Goal: Transaction & Acquisition: Subscribe to service/newsletter

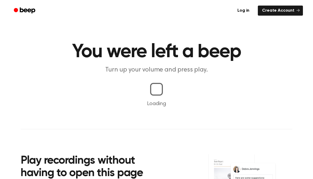
click at [158, 90] on div at bounding box center [156, 89] width 17 height 17
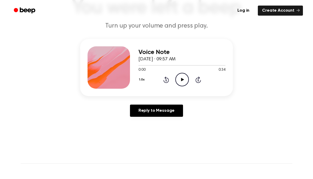
scroll to position [44, 0]
click at [182, 83] on icon "Play Audio" at bounding box center [182, 80] width 14 height 14
click at [92, 16] on ul "Log in Create Account" at bounding box center [173, 11] width 258 height 12
click at [185, 81] on icon "Pause Audio" at bounding box center [182, 80] width 14 height 14
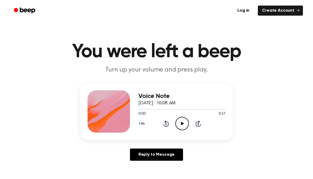
click at [181, 123] on icon at bounding box center [182, 123] width 3 height 3
click at [181, 123] on icon at bounding box center [182, 123] width 2 height 3
click at [164, 124] on icon "Rewind 5 seconds" at bounding box center [166, 123] width 6 height 7
click at [164, 126] on icon "Rewind 5 seconds" at bounding box center [166, 123] width 6 height 7
click at [181, 125] on icon "Play Audio" at bounding box center [182, 124] width 14 height 14
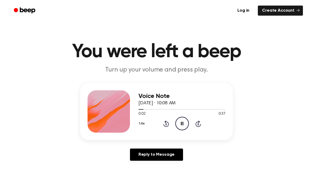
click at [189, 126] on div "1.0x Rewind 5 seconds Pause Audio Skip 5 seconds" at bounding box center [181, 124] width 87 height 14
click at [185, 122] on icon "Pause Audio" at bounding box center [182, 124] width 14 height 14
click at [186, 122] on icon "Play Audio" at bounding box center [182, 124] width 14 height 14
click at [180, 125] on icon "Pause Audio" at bounding box center [182, 124] width 14 height 14
click at [183, 118] on icon "Play Audio" at bounding box center [182, 124] width 14 height 14
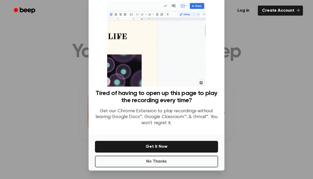
scroll to position [15, 0]
click at [207, 149] on button "Get It Now" at bounding box center [156, 147] width 123 height 12
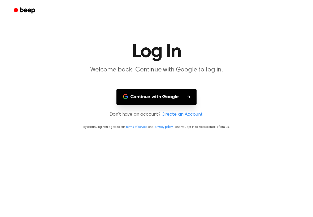
click at [175, 88] on main "Log In Welcome back! Continue with Google to log in. Continue with Google Don't…" at bounding box center [156, 108] width 313 height 217
click at [177, 98] on button "Continue with Google" at bounding box center [156, 97] width 80 height 16
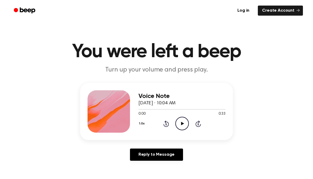
click at [183, 122] on icon "Play Audio" at bounding box center [182, 124] width 14 height 14
click at [180, 123] on icon "Pause Audio" at bounding box center [182, 124] width 14 height 14
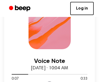
scroll to position [64, 0]
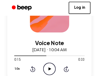
scroll to position [82, 0]
